Goal: Task Accomplishment & Management: Complete application form

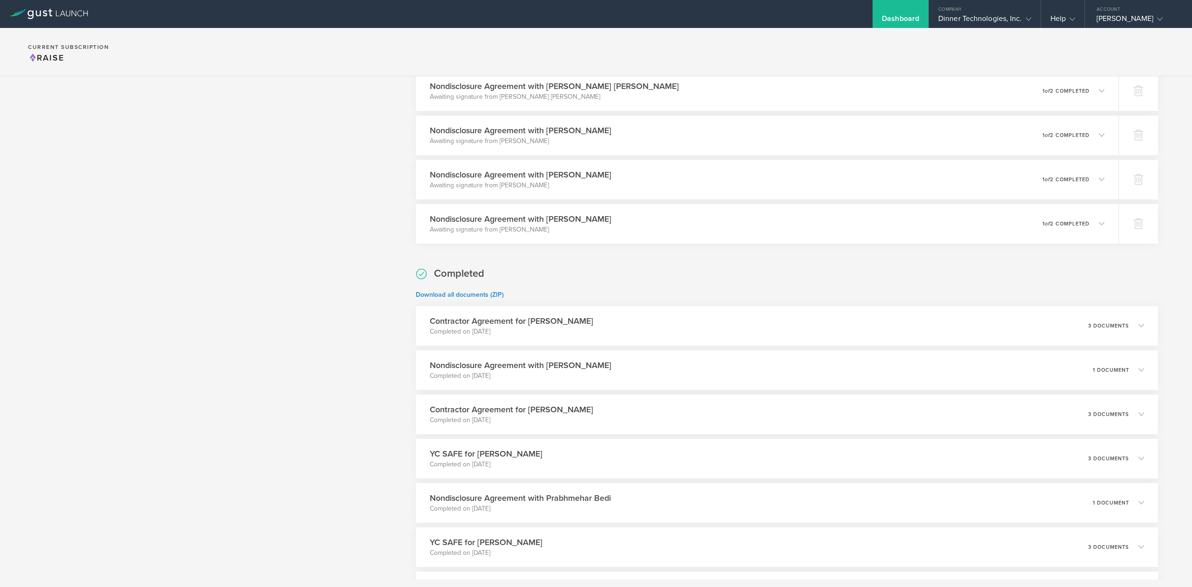
scroll to position [931, 0]
click at [1146, 414] on icon at bounding box center [1149, 412] width 6 height 6
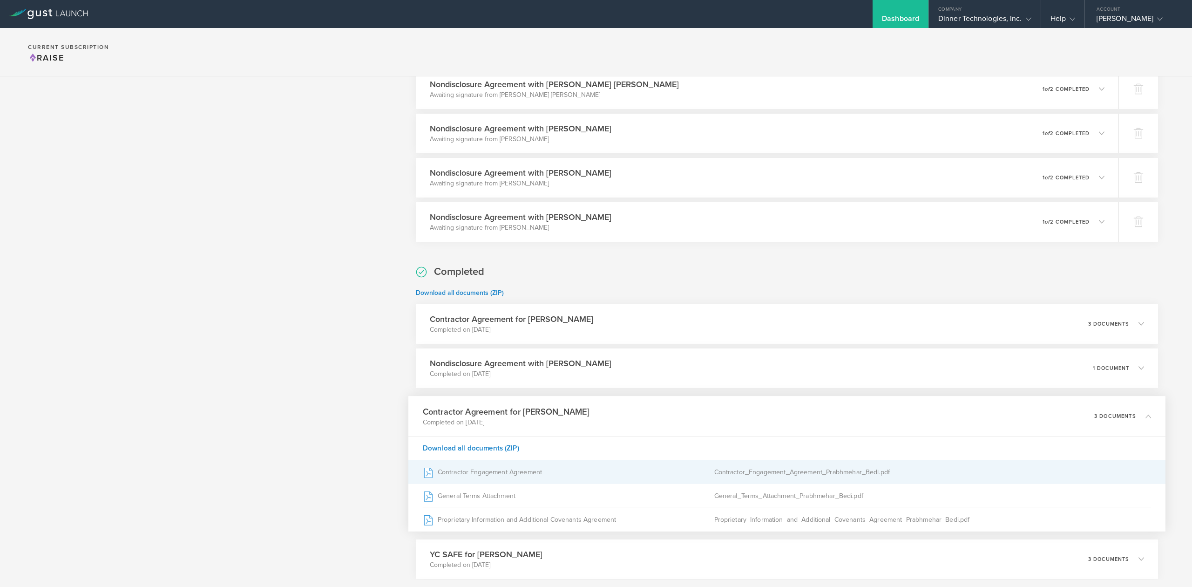
click at [513, 473] on div "Contractor Engagement Agreement" at bounding box center [569, 471] width 292 height 23
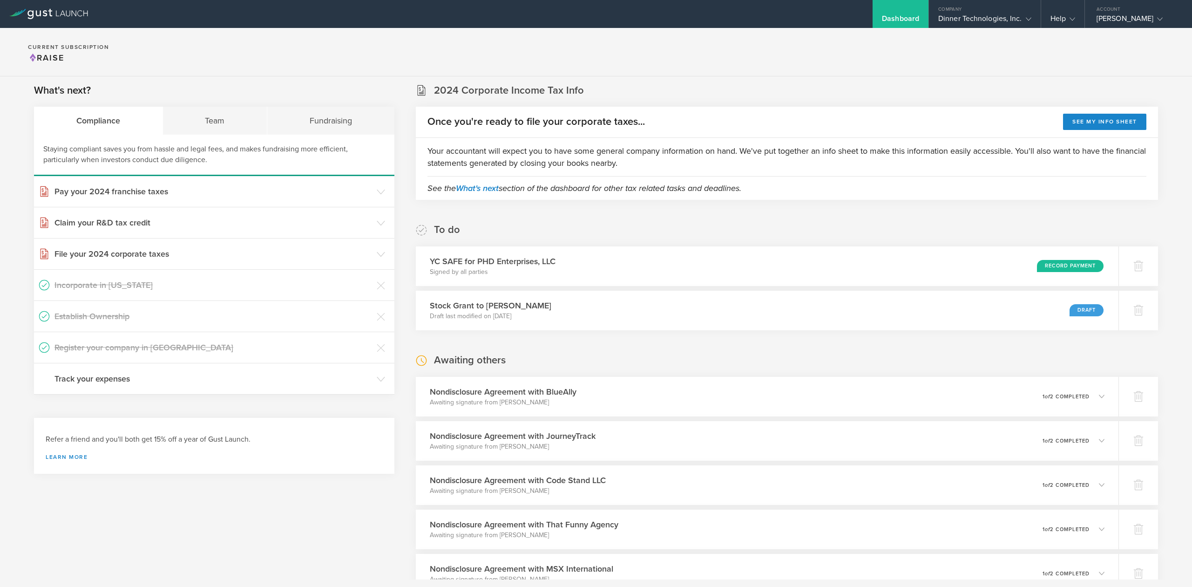
scroll to position [0, 0]
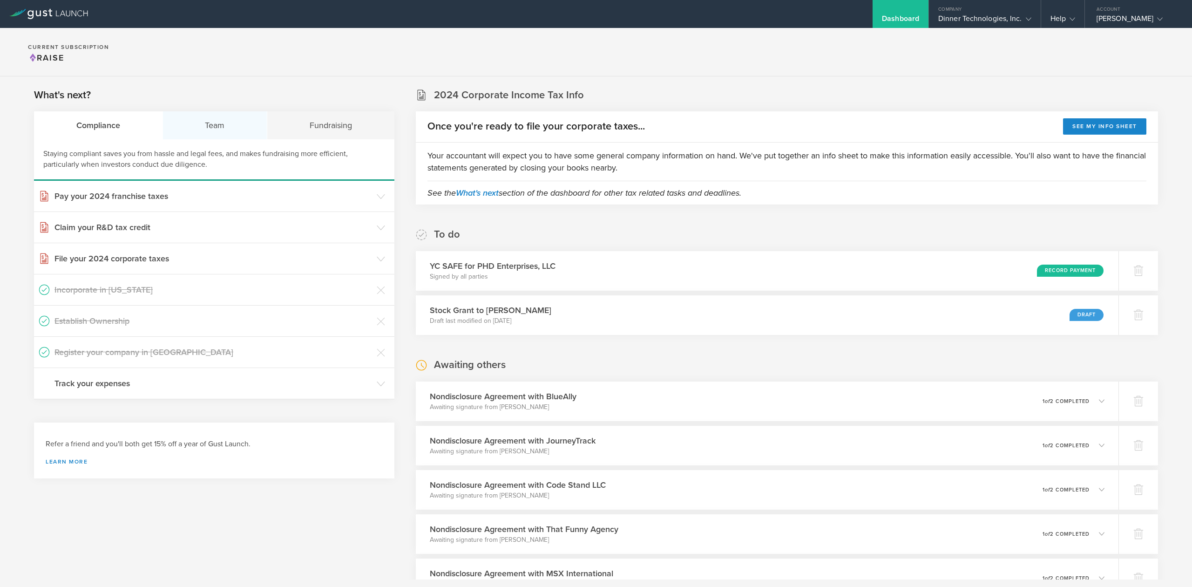
click at [212, 120] on div "Team" at bounding box center [215, 125] width 105 height 28
click at [94, 356] on h3 "Hire contractors" at bounding box center [213, 352] width 318 height 12
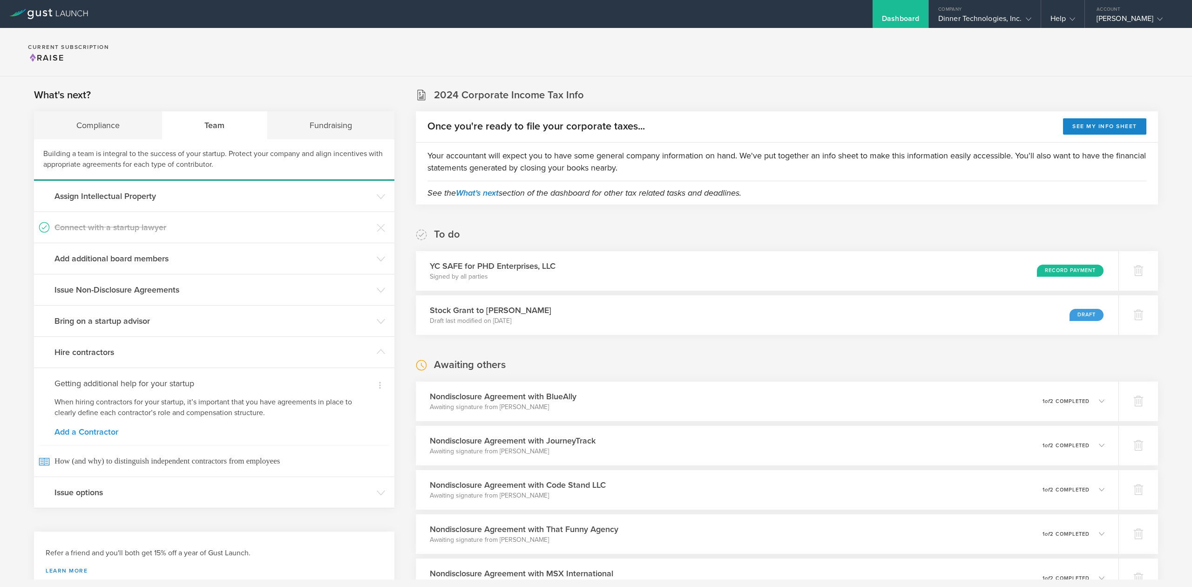
click at [91, 431] on link "Add a Contractor" at bounding box center [213, 432] width 319 height 8
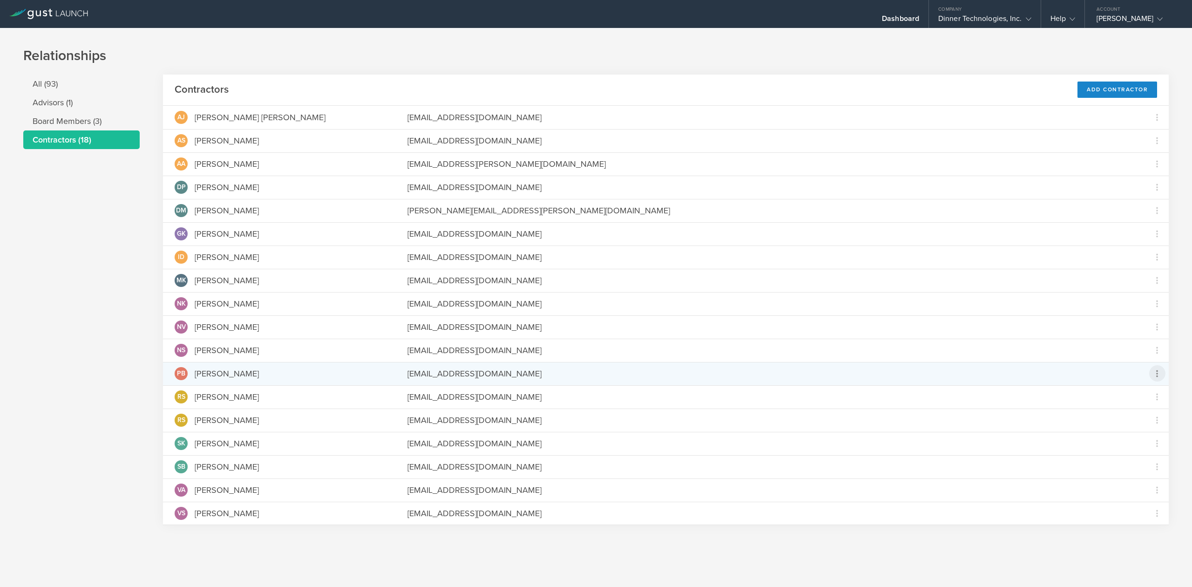
click at [1155, 373] on icon at bounding box center [1157, 373] width 11 height 11
click at [1109, 89] on md-backdrop at bounding box center [596, 293] width 1192 height 587
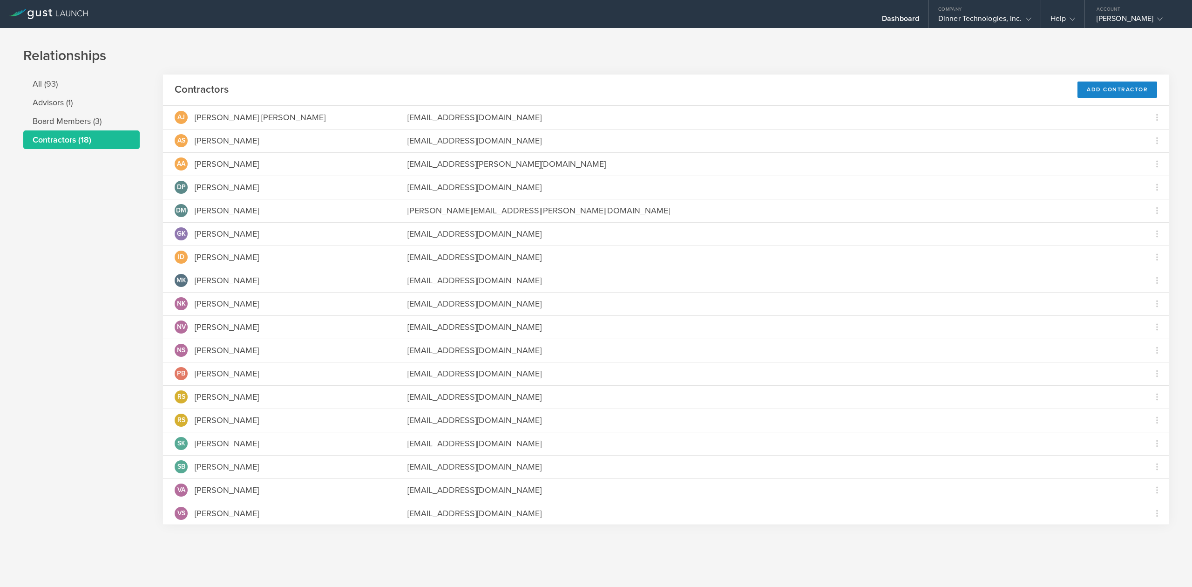
click at [1109, 89] on div "Add Contractor" at bounding box center [1118, 89] width 80 height 16
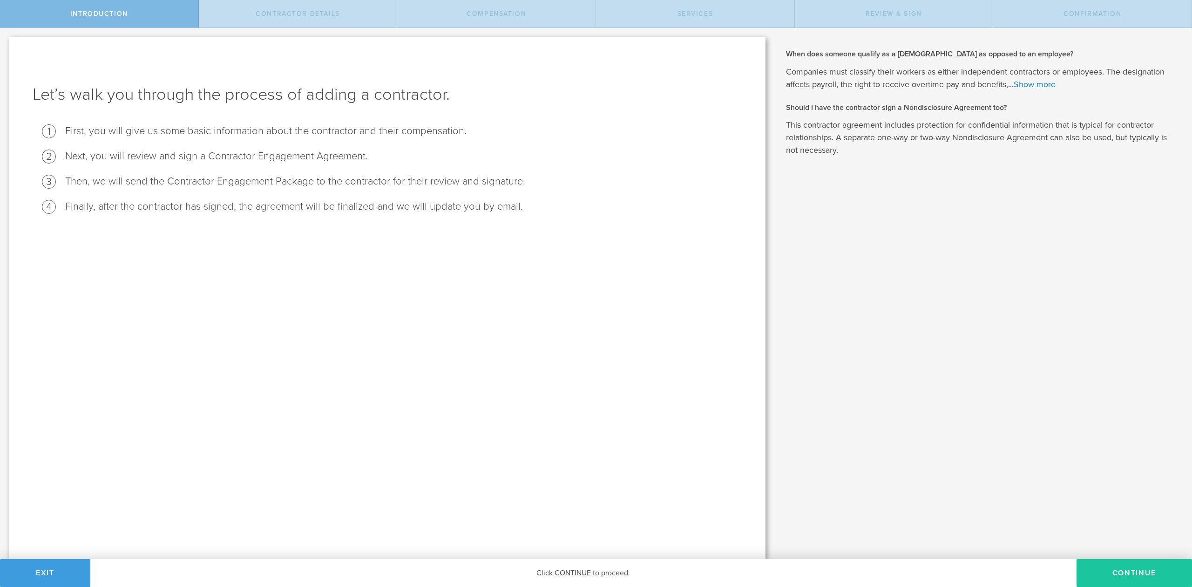
click at [1124, 572] on button "Continue" at bounding box center [1134, 573] width 115 height 28
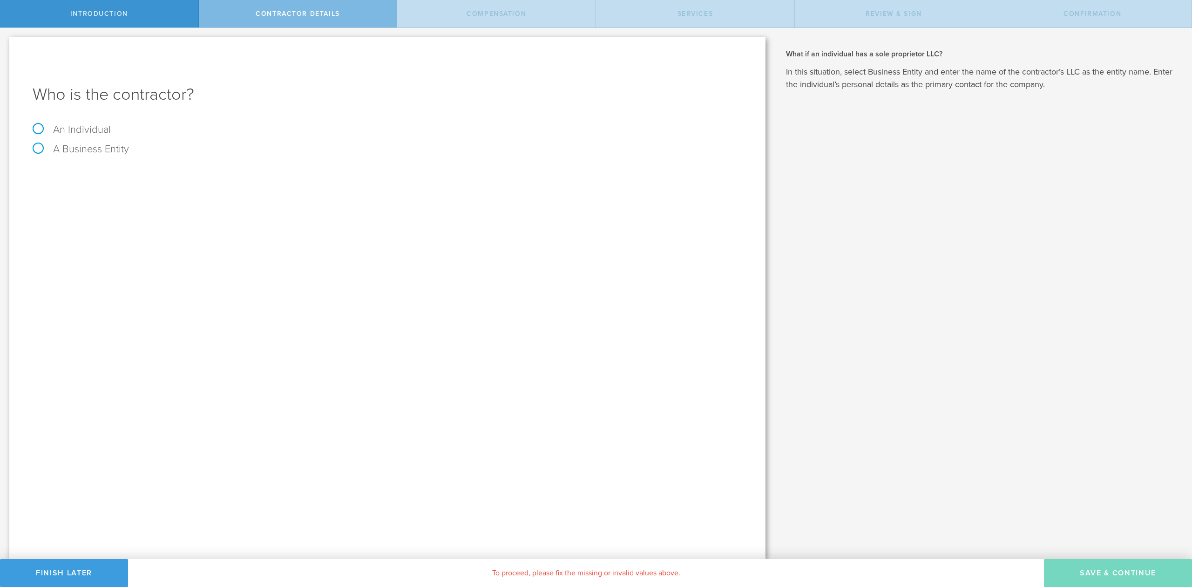
click at [88, 130] on label "An Individual" at bounding box center [72, 129] width 78 height 12
click at [6, 43] on input "An Individual" at bounding box center [3, 35] width 6 height 15
radio input "true"
click at [122, 177] on input "text" at bounding box center [422, 175] width 640 height 14
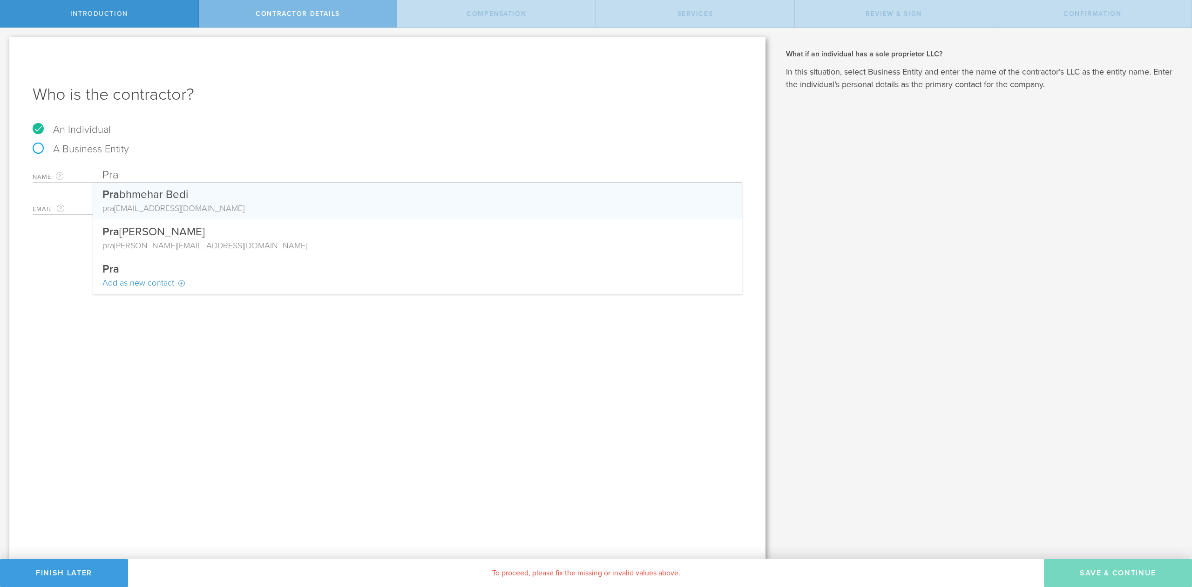
click at [125, 197] on div "Pra bhmehar Bedi" at bounding box center [417, 193] width 631 height 20
type input "[PERSON_NAME]"
type input "[EMAIL_ADDRESS][DOMAIN_NAME]"
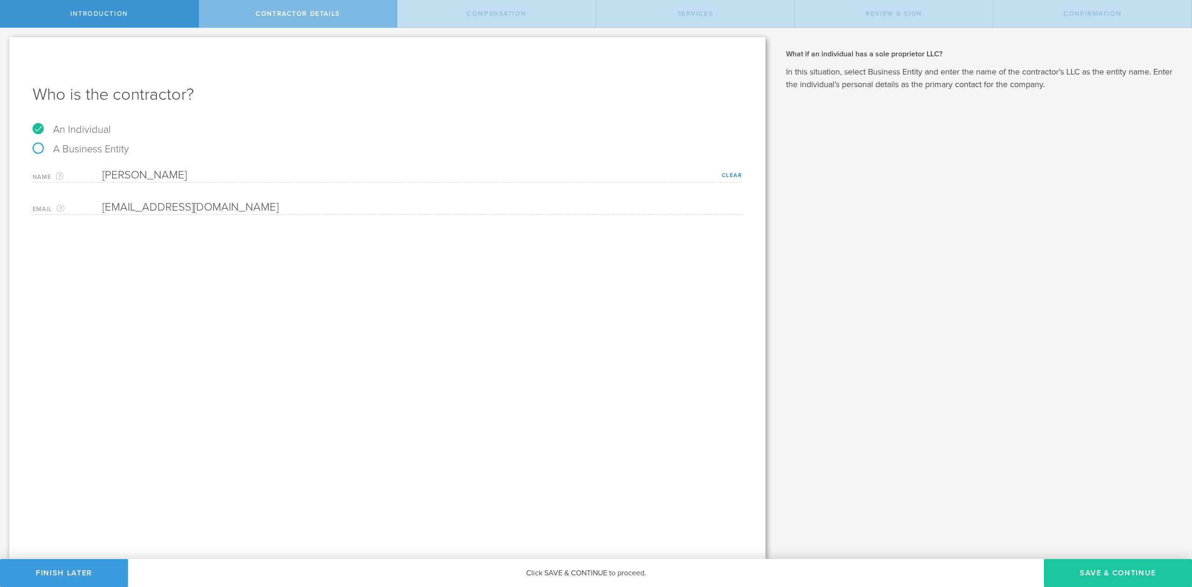
click at [1120, 572] on button "Save & Continue" at bounding box center [1118, 573] width 148 height 28
select select "none"
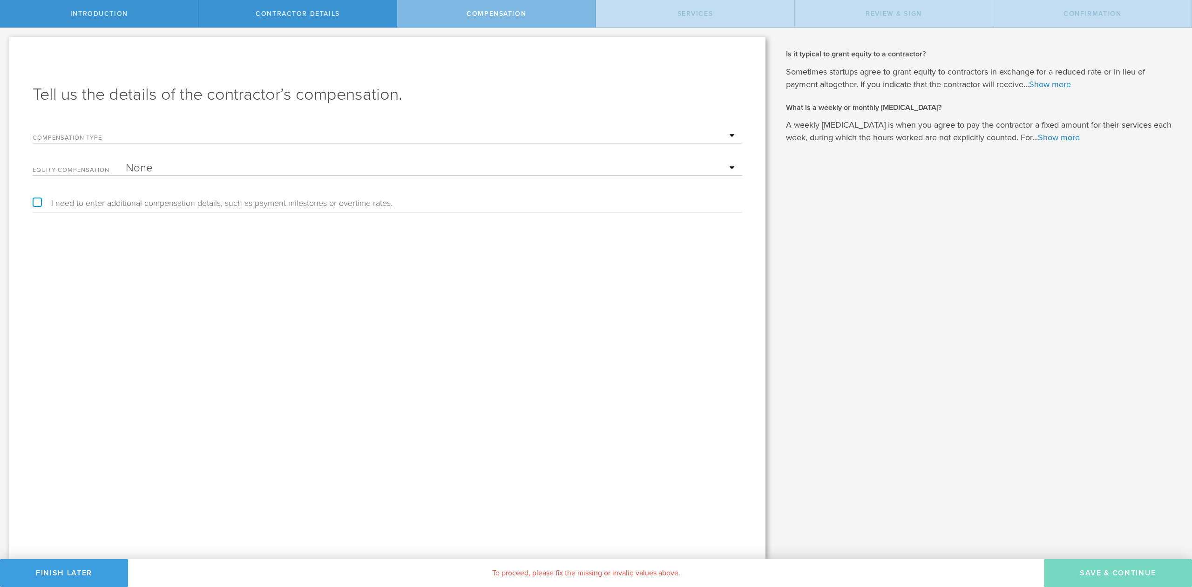
click at [148, 135] on select "Hourly Daily Weekly Retainer Monthly Retainer Project Flat Rate No cash compens…" at bounding box center [432, 136] width 612 height 14
select select "monthlyRetainer"
click at [126, 129] on select "Hourly Daily Weekly Retainer Monthly Retainer Project Flat Rate No cash compens…" at bounding box center [432, 136] width 612 height 14
click at [159, 159] on div "monthly rate The monthly rate must be at least $1" at bounding box center [388, 165] width 710 height 19
click at [156, 170] on input "text" at bounding box center [432, 168] width 612 height 14
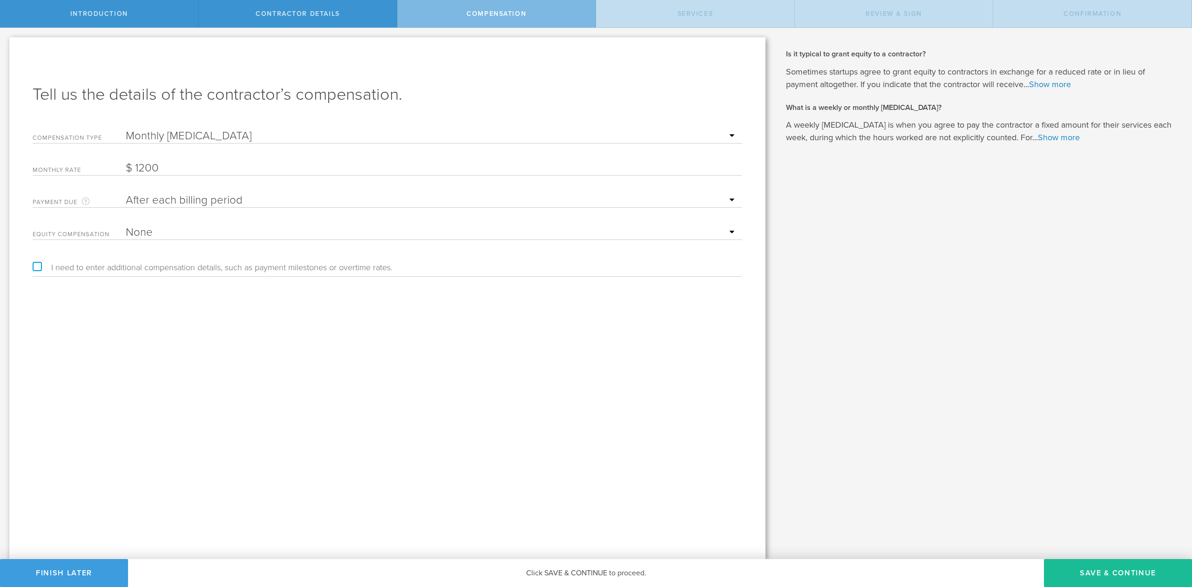
type input "1,200"
click at [36, 267] on label "I need to enter additional compensation details, such as payment milestones or …" at bounding box center [213, 267] width 360 height 8
click at [6, 43] on input "I need to enter additional compensation details, such as payment milestones or …" at bounding box center [3, 35] width 6 height 15
checkbox input "true"
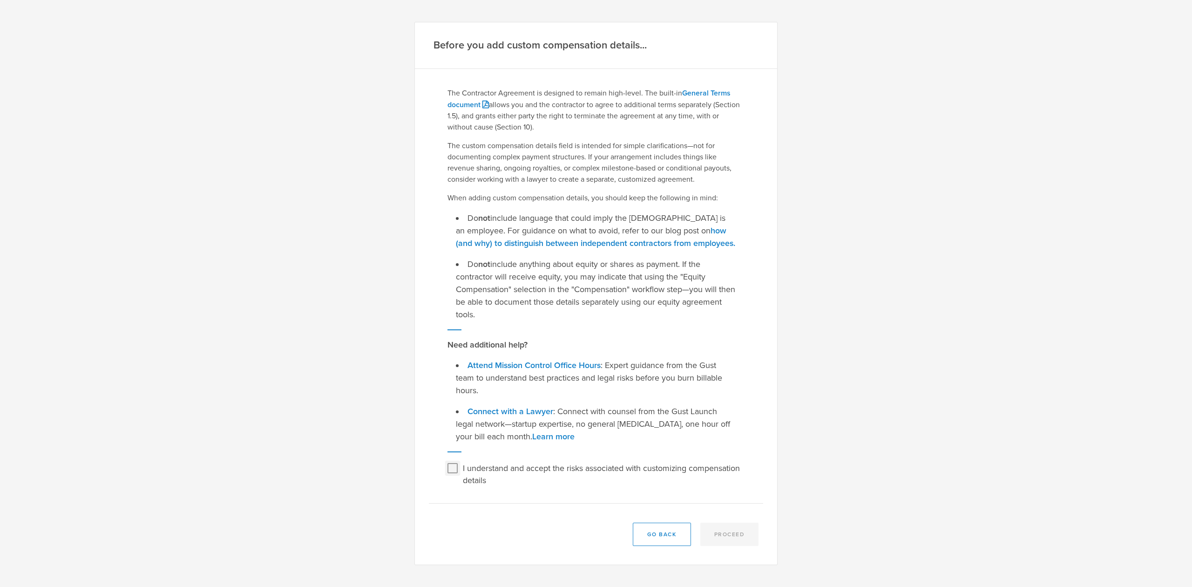
click at [454, 466] on input "I understand and accept the risks associated with customizing compensation deta…" at bounding box center [452, 468] width 15 height 15
checkbox input "true"
click at [736, 531] on button "Proceed" at bounding box center [729, 534] width 59 height 23
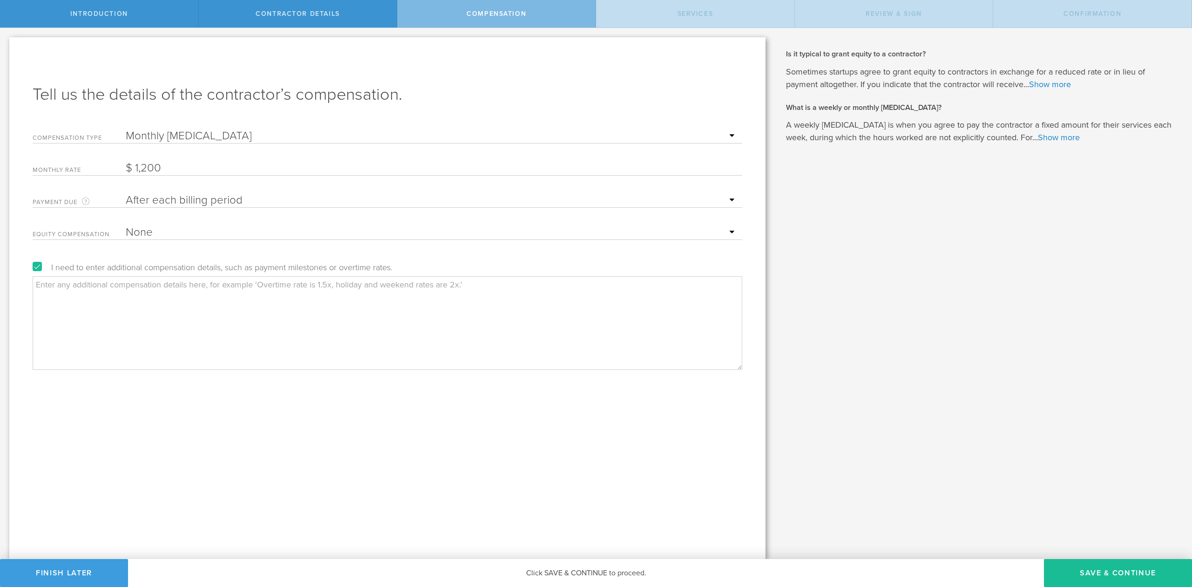
click at [256, 306] on textarea at bounding box center [388, 322] width 710 height 93
paste textarea "For clarity, compensation during the initial 2 month period will be $800 USD pe…"
type textarea "For clarity, compensation during the initial 2 month period will be $800 USD pe…"
click at [1097, 571] on button "Save & Continue" at bounding box center [1118, 573] width 148 height 28
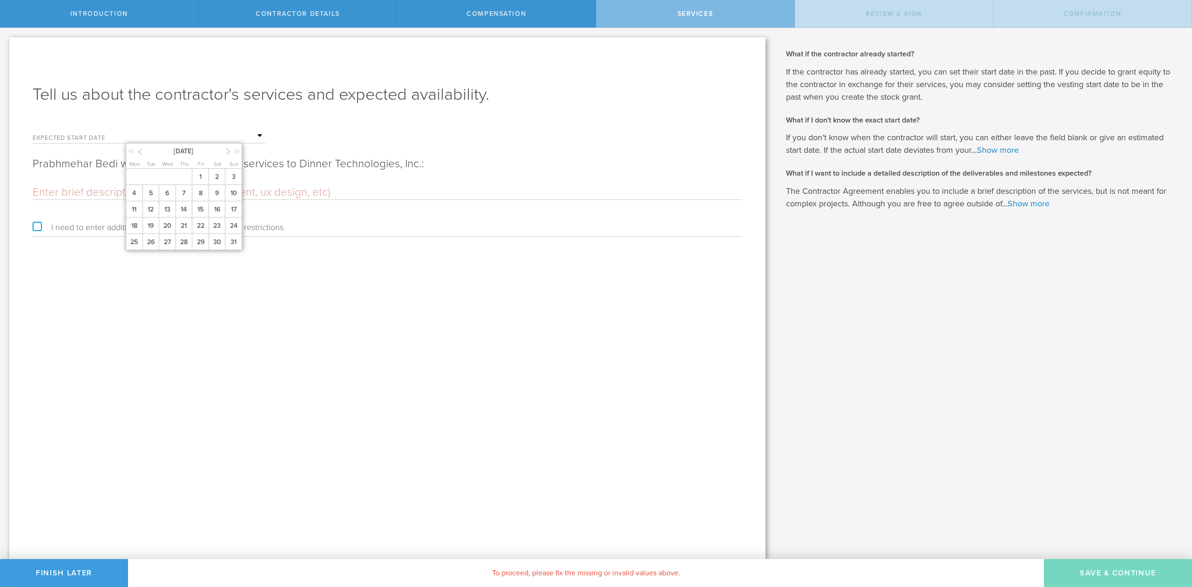
click at [260, 133] on input "text" at bounding box center [196, 136] width 140 height 14
click at [228, 153] on icon at bounding box center [228, 151] width 4 height 12
click at [138, 210] on span "15" at bounding box center [134, 209] width 17 height 16
click at [129, 189] on input "text" at bounding box center [388, 192] width 710 height 14
paste input "Applied AI Engineering duties including helping users implement Lamatic and oth…"
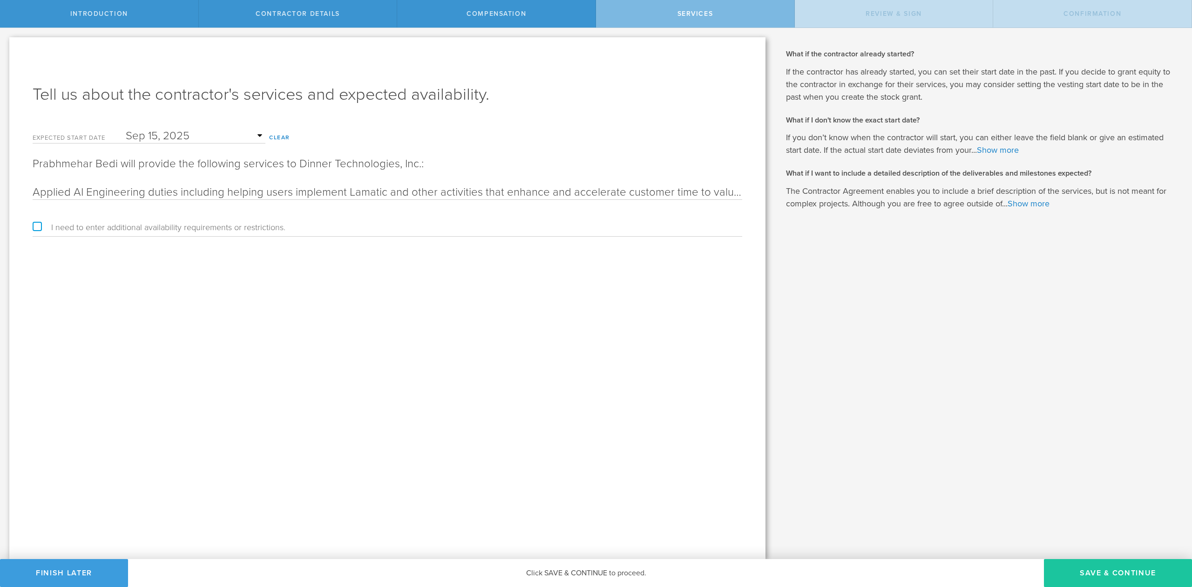
type input "Applied AI Engineering duties including helping users implement Lamatic and oth…"
click at [1109, 572] on button "Save & Continue" at bounding box center [1118, 573] width 148 height 28
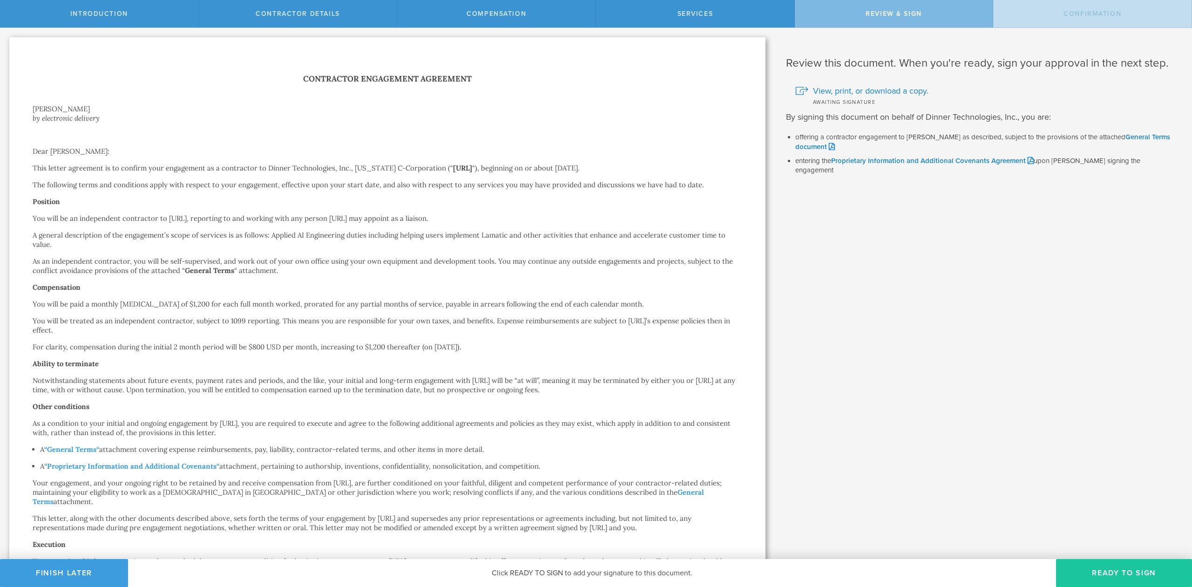
click at [1127, 572] on button "Ready to Sign" at bounding box center [1124, 573] width 136 height 28
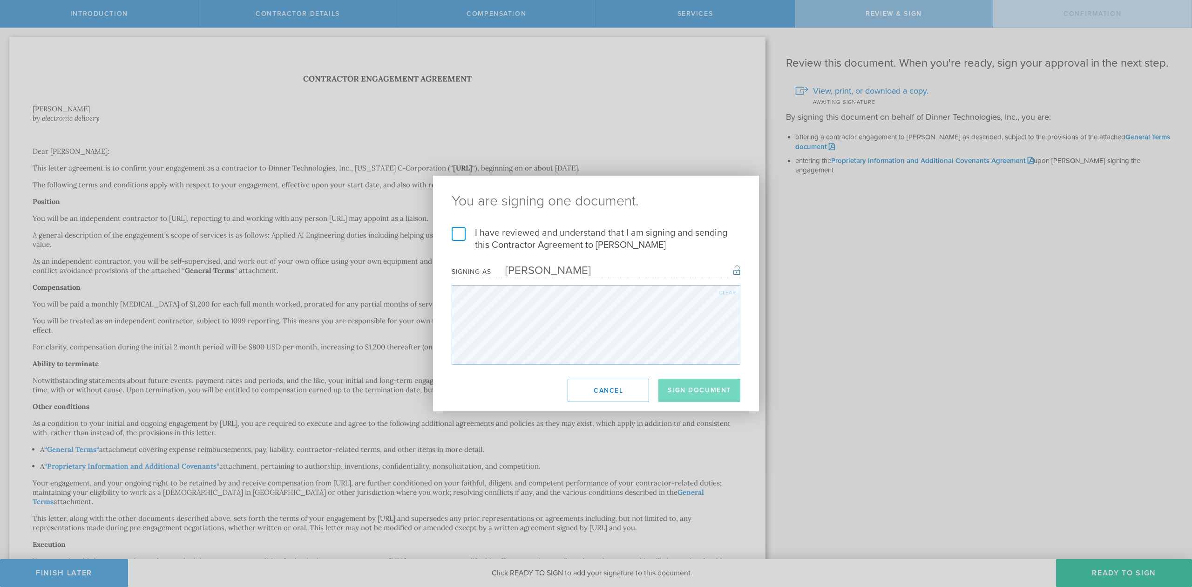
click at [460, 237] on label "I have reviewed and understand that I am signing and sending this Contractor Ag…" at bounding box center [596, 239] width 289 height 24
click at [0, 0] on input "I have reviewed and understand that I am signing and sending this Contractor Ag…" at bounding box center [0, 0] width 0 height 0
click at [695, 394] on button "Sign Document" at bounding box center [700, 390] width 82 height 23
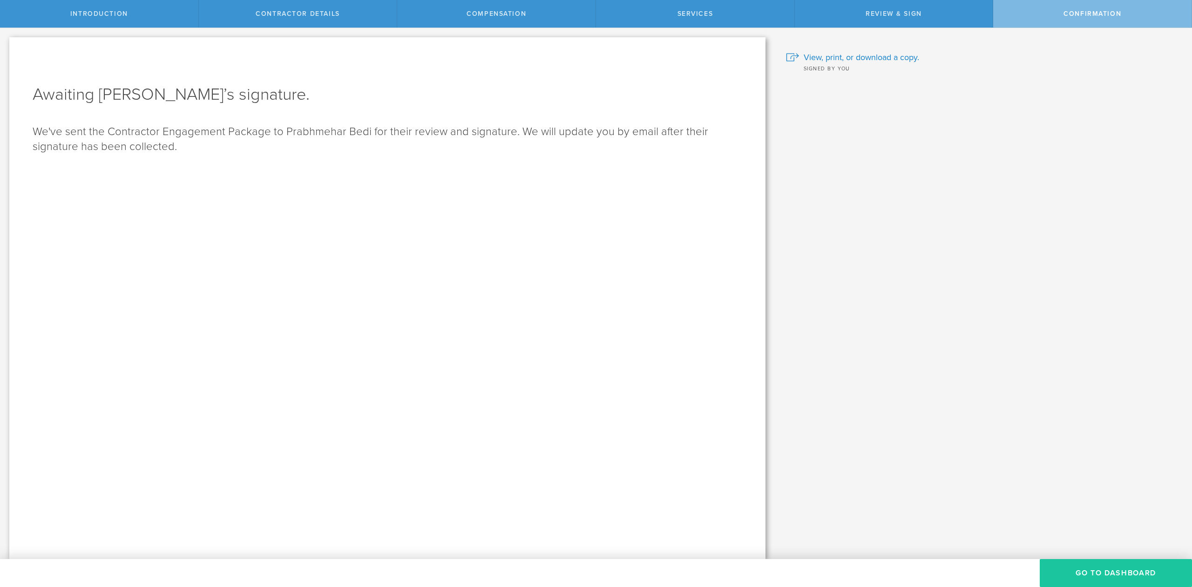
click at [1148, 568] on button "Go To Dashboard" at bounding box center [1116, 573] width 152 height 28
